Goal: Find contact information: Find contact information

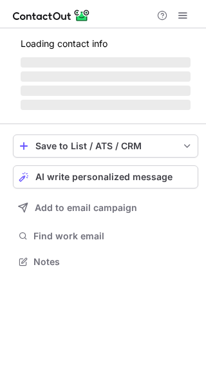
scroll to position [249, 206]
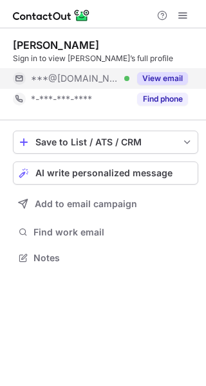
click at [163, 78] on button "View email" at bounding box center [162, 78] width 51 height 13
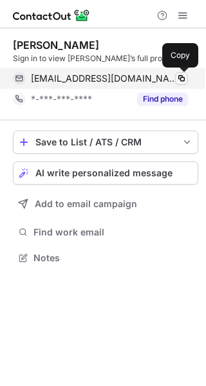
click at [180, 73] on span at bounding box center [181, 78] width 10 height 10
